Goal: Find specific page/section: Find specific page/section

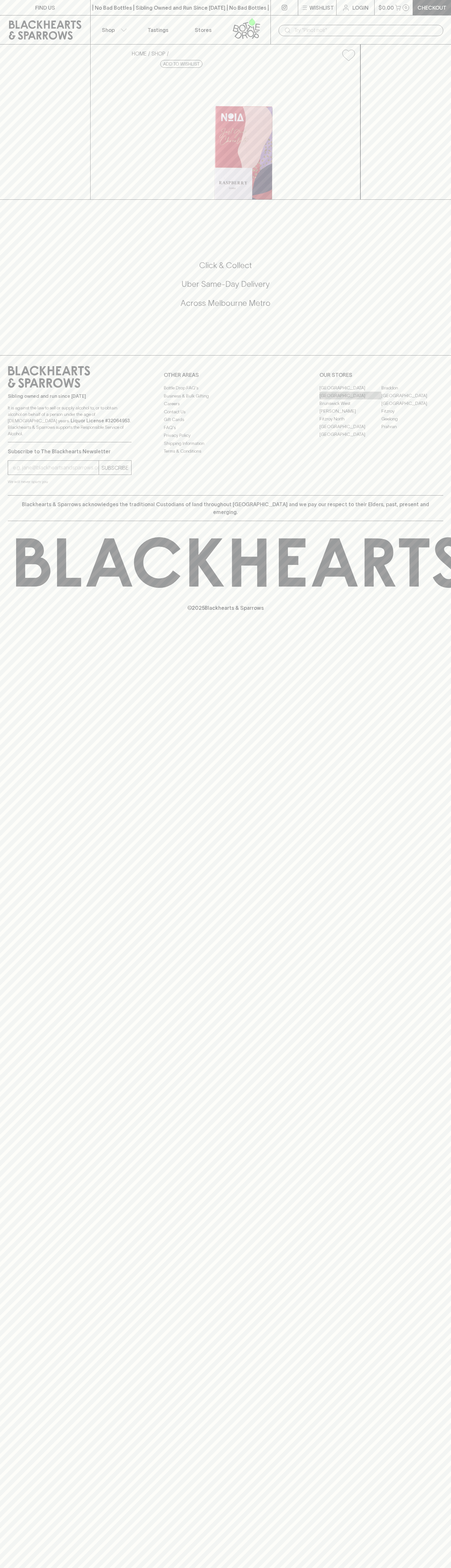
click at [351, 400] on link "[GEOGRAPHIC_DATA]" at bounding box center [351, 395] width 62 height 8
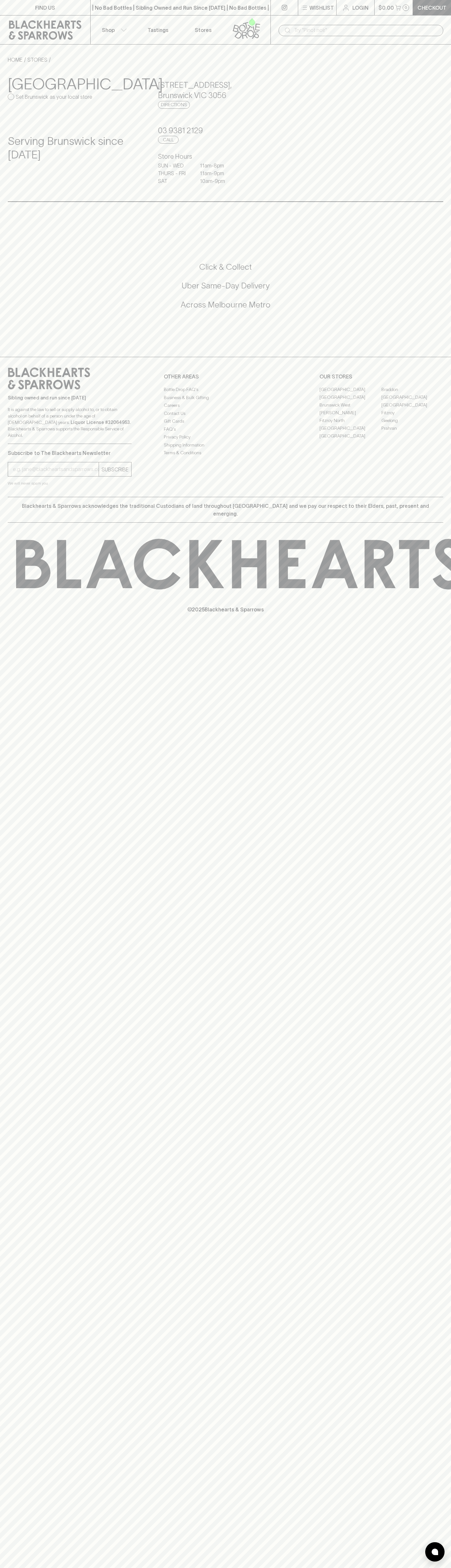
click at [409, 18] on div "​" at bounding box center [360, 30] width 181 height 29
click at [425, 1195] on div "FIND US | No Bad Bottles | Sibling Owned and Run Since 2006 | No Bad Bottles | …" at bounding box center [225, 784] width 451 height 1568
click at [307, 1567] on html "FIND US | No Bad Bottles | Sibling Owned and Run Since 2006 | No Bad Bottles | …" at bounding box center [225, 784] width 451 height 1568
click at [17, 834] on div "FIND US | No Bad Bottles | Sibling Owned and Run Since 2006 | No Bad Bottles | …" at bounding box center [225, 784] width 451 height 1568
